Goal: Transaction & Acquisition: Obtain resource

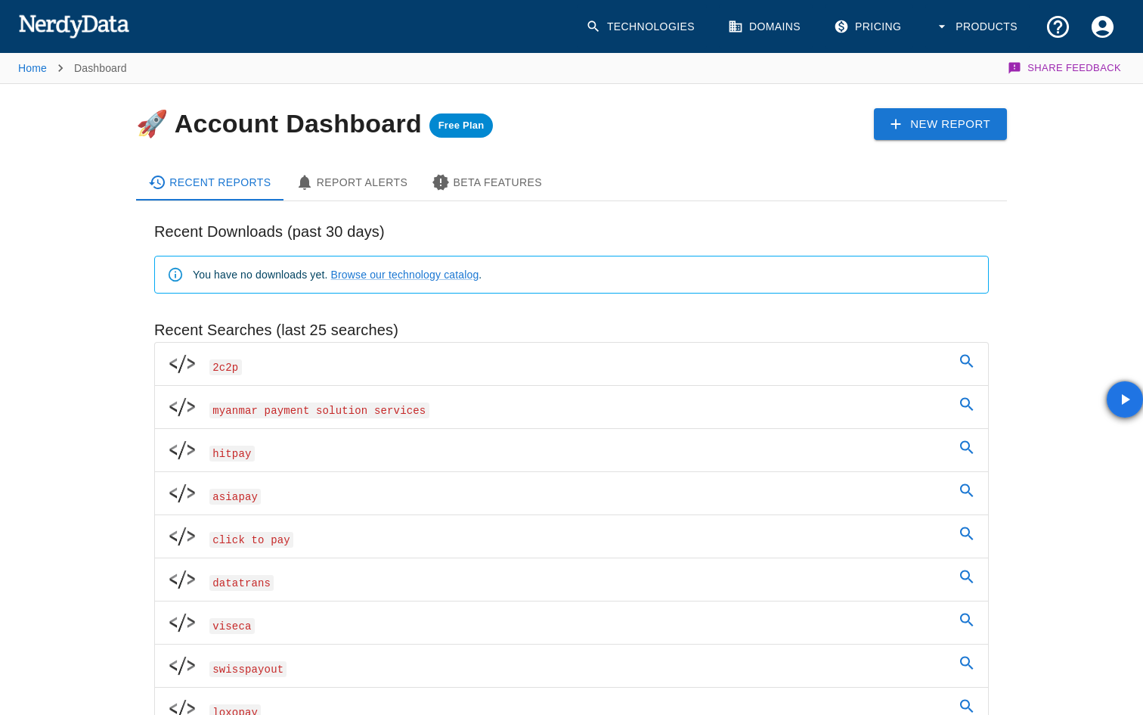
click at [628, 34] on link "Technologies" at bounding box center [642, 27] width 130 height 45
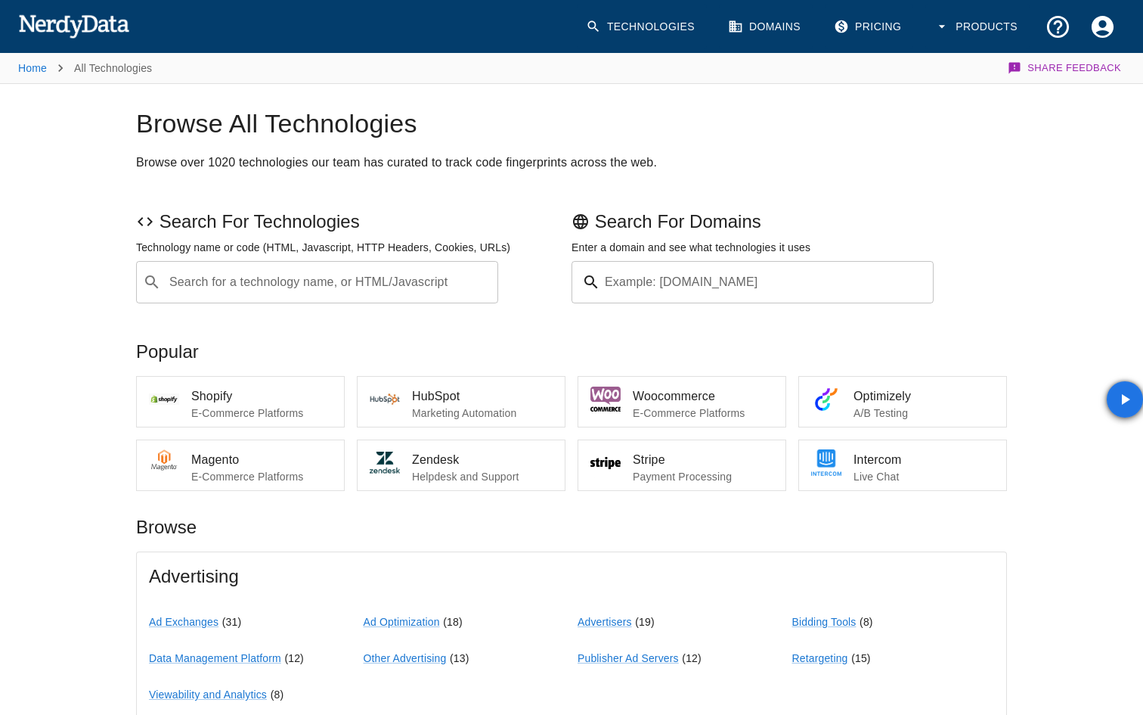
click at [309, 284] on input "Search for a technology name, or HTML/Javascript" at bounding box center [329, 282] width 324 height 29
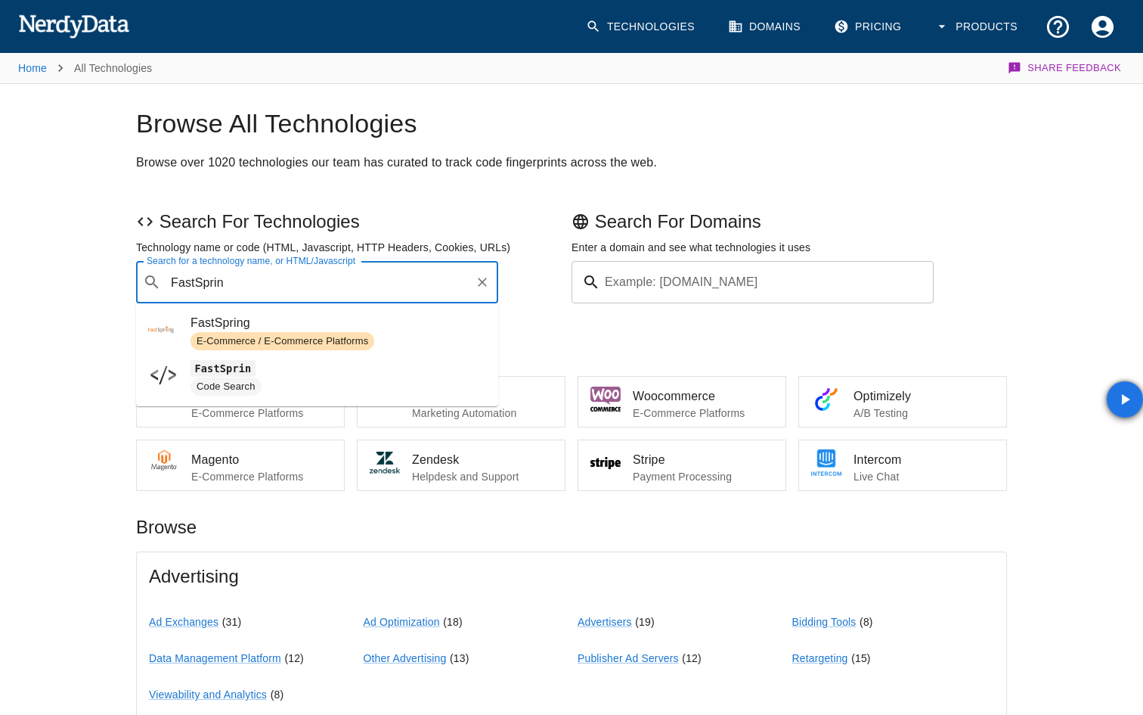
click at [312, 338] on span "E-Commerce / E-Commerce Platforms" at bounding box center [283, 341] width 184 height 14
type input "FastSprin"
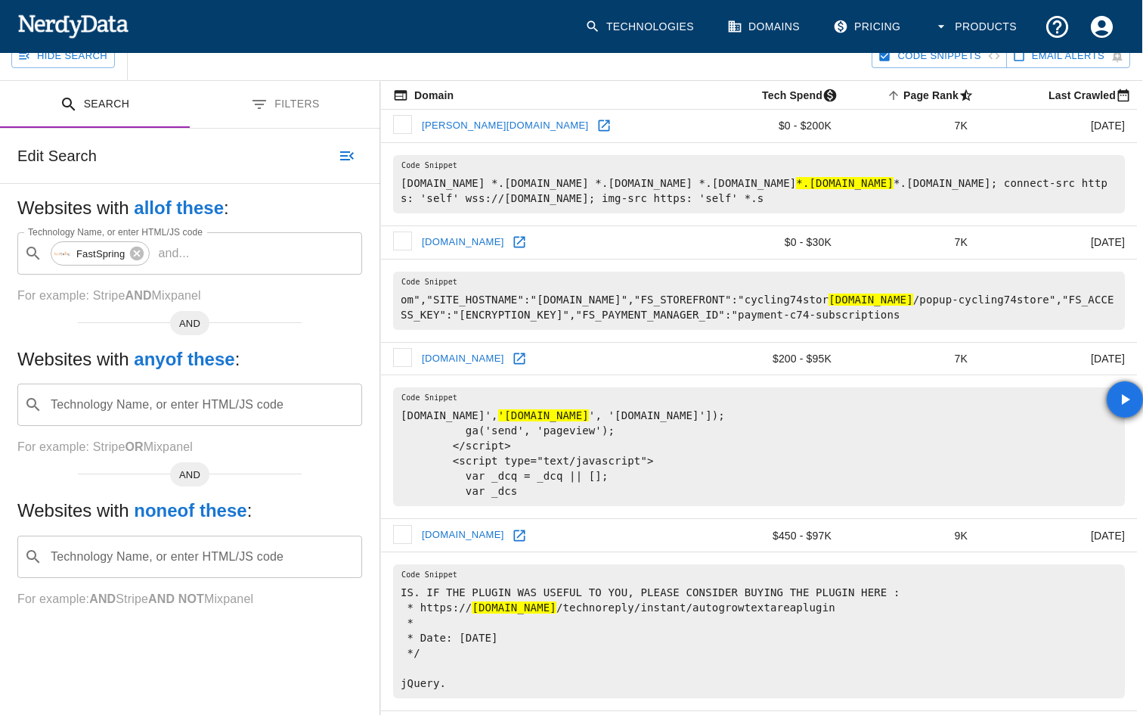
scroll to position [0, 1]
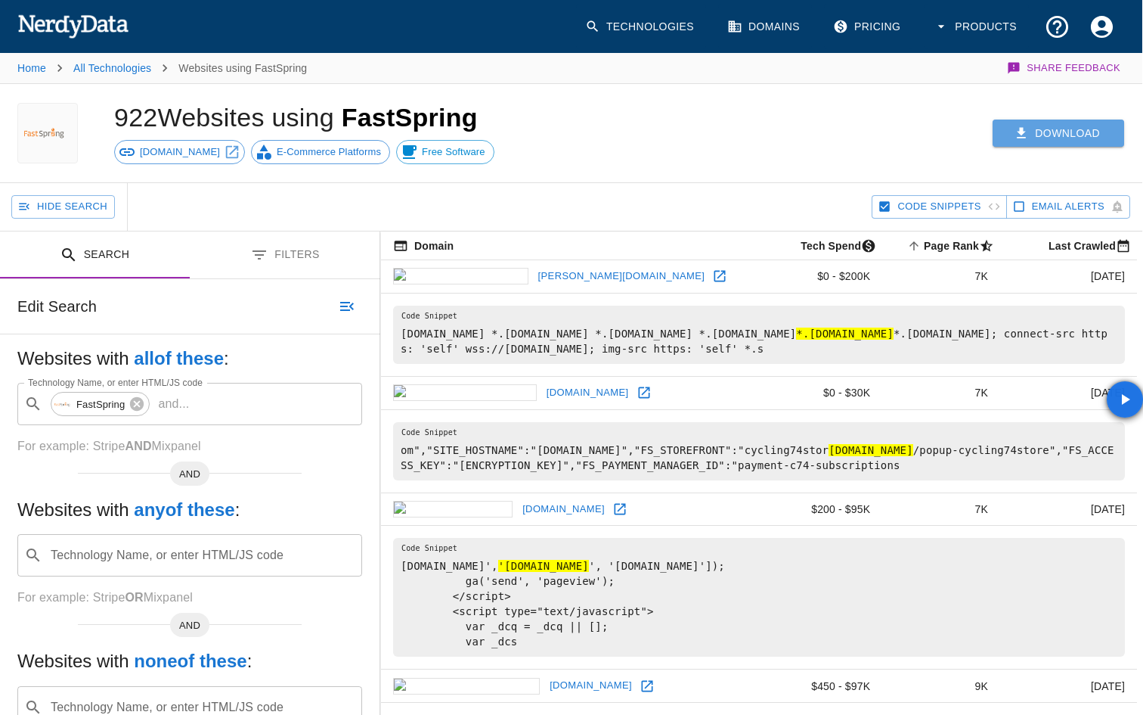
click at [1016, 137] on icon "button" at bounding box center [1021, 133] width 15 height 15
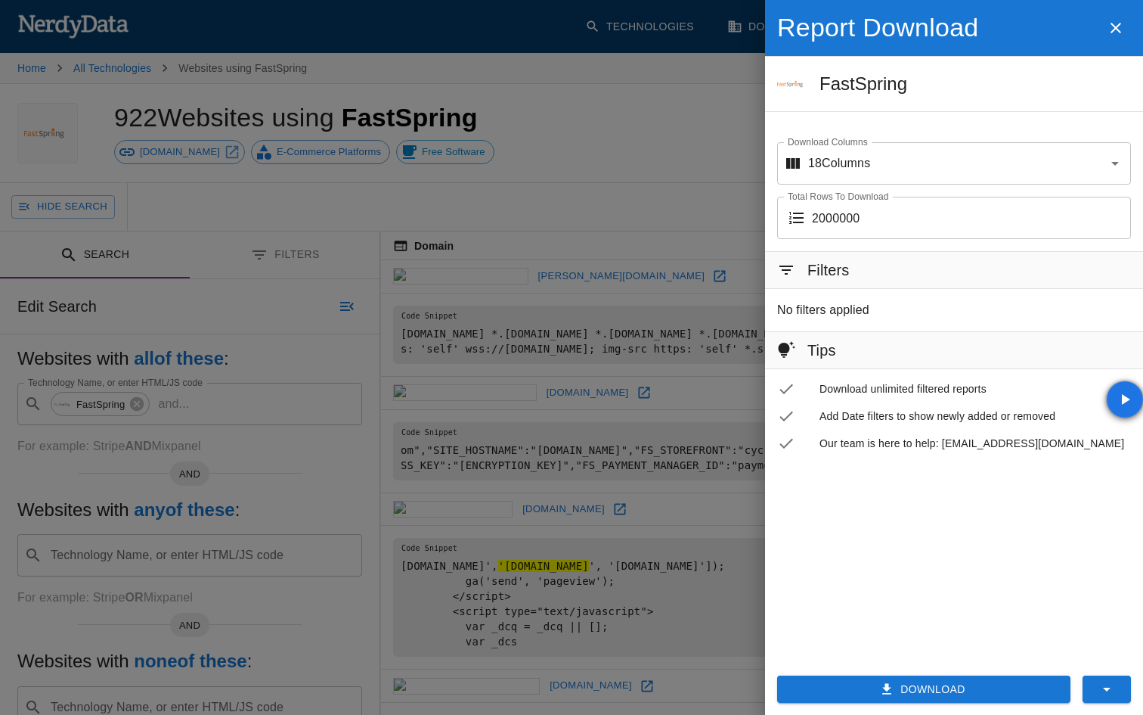
click at [875, 685] on button "Download" at bounding box center [923, 689] width 293 height 28
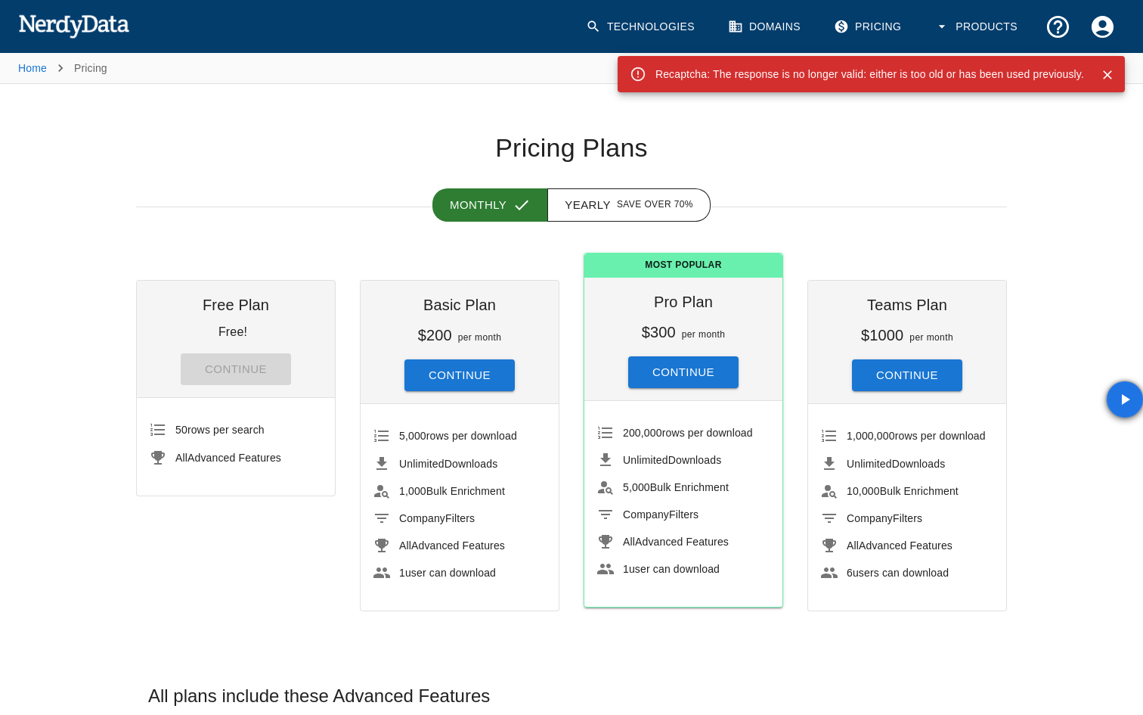
click at [967, 85] on div "Recaptcha: The response is no longer valid: either is too old or has been used …" at bounding box center [870, 74] width 429 height 27
